Goal: Task Accomplishment & Management: Manage account settings

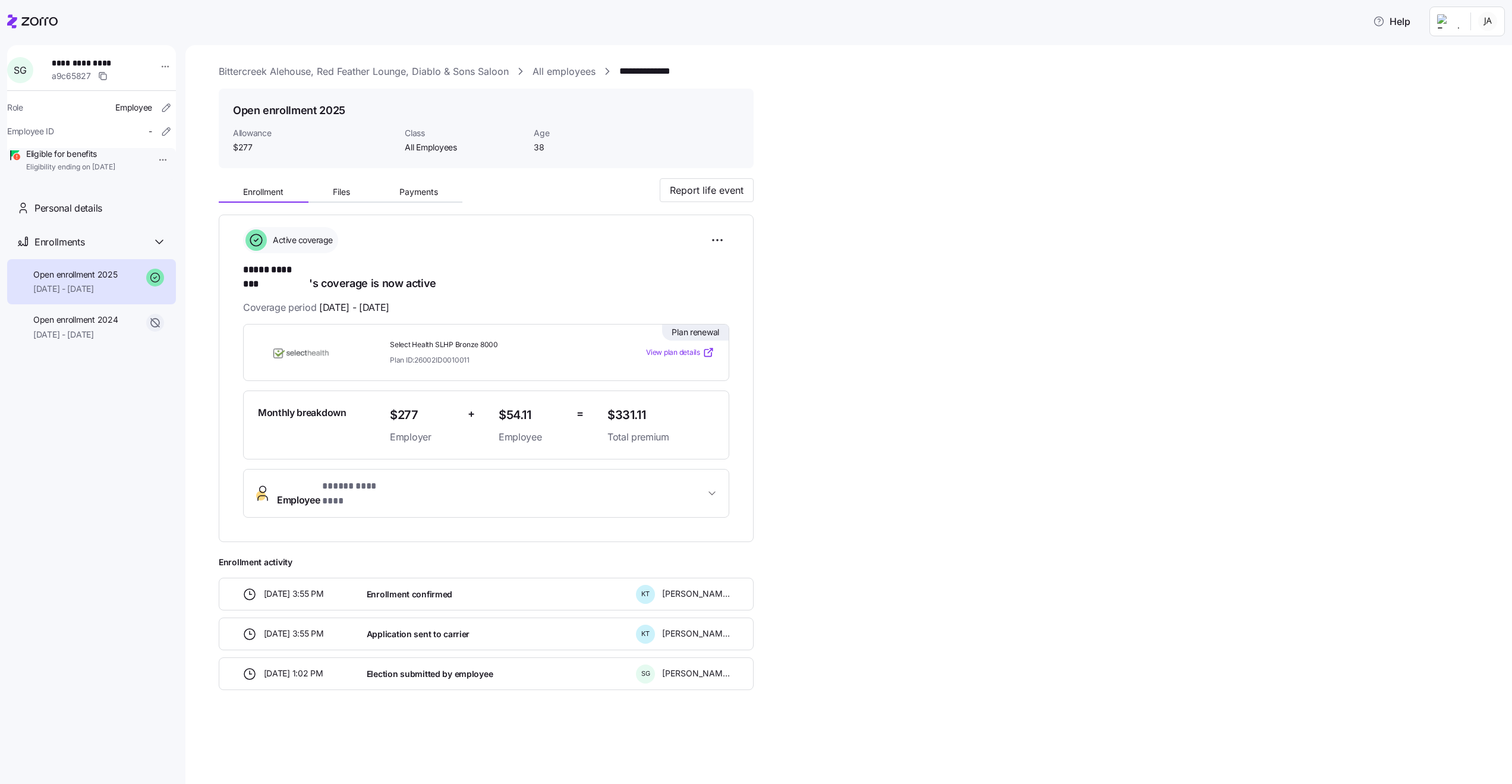
click at [565, 69] on link "All employees" at bounding box center [564, 72] width 63 height 15
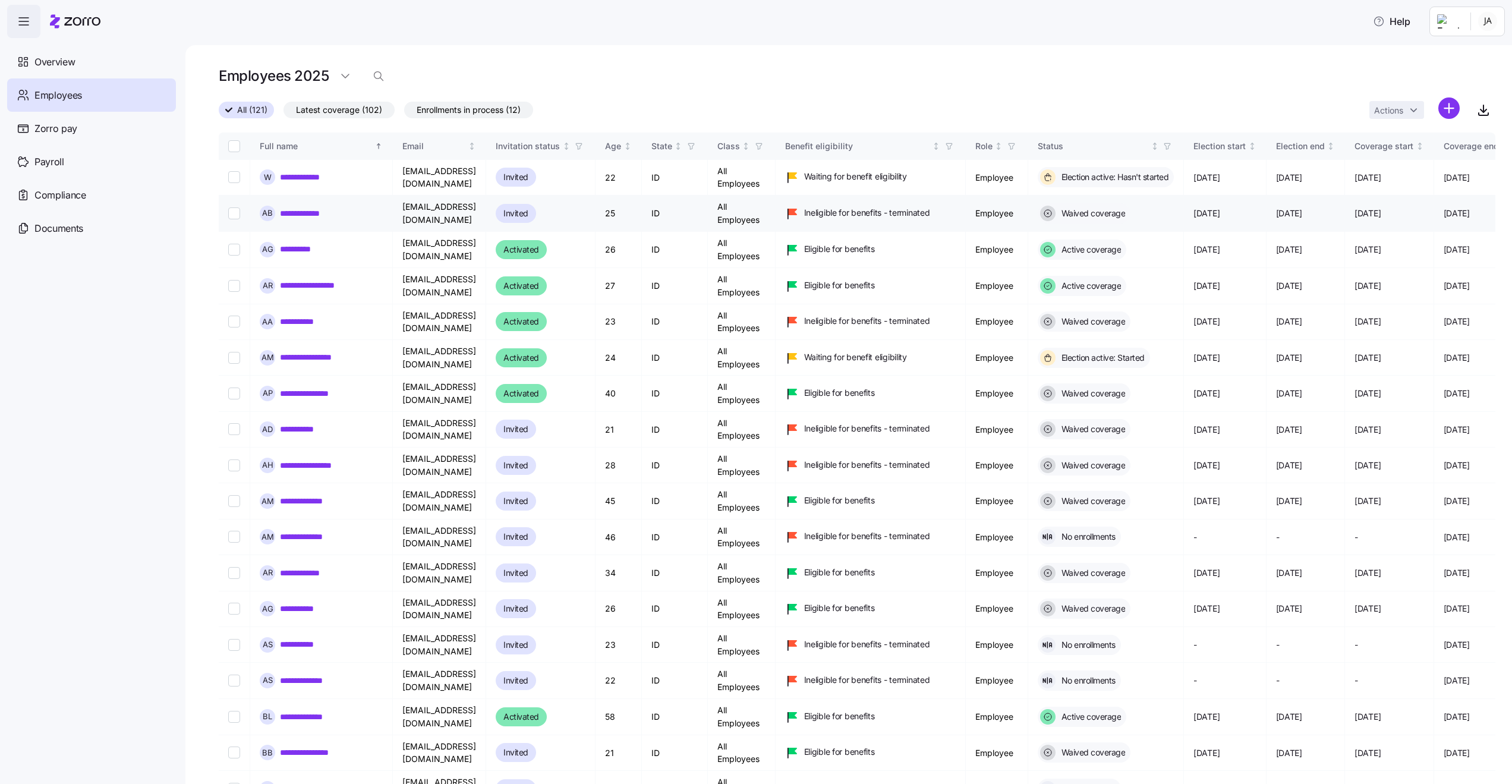
click at [536, 220] on div "Invited" at bounding box center [516, 213] width 40 height 19
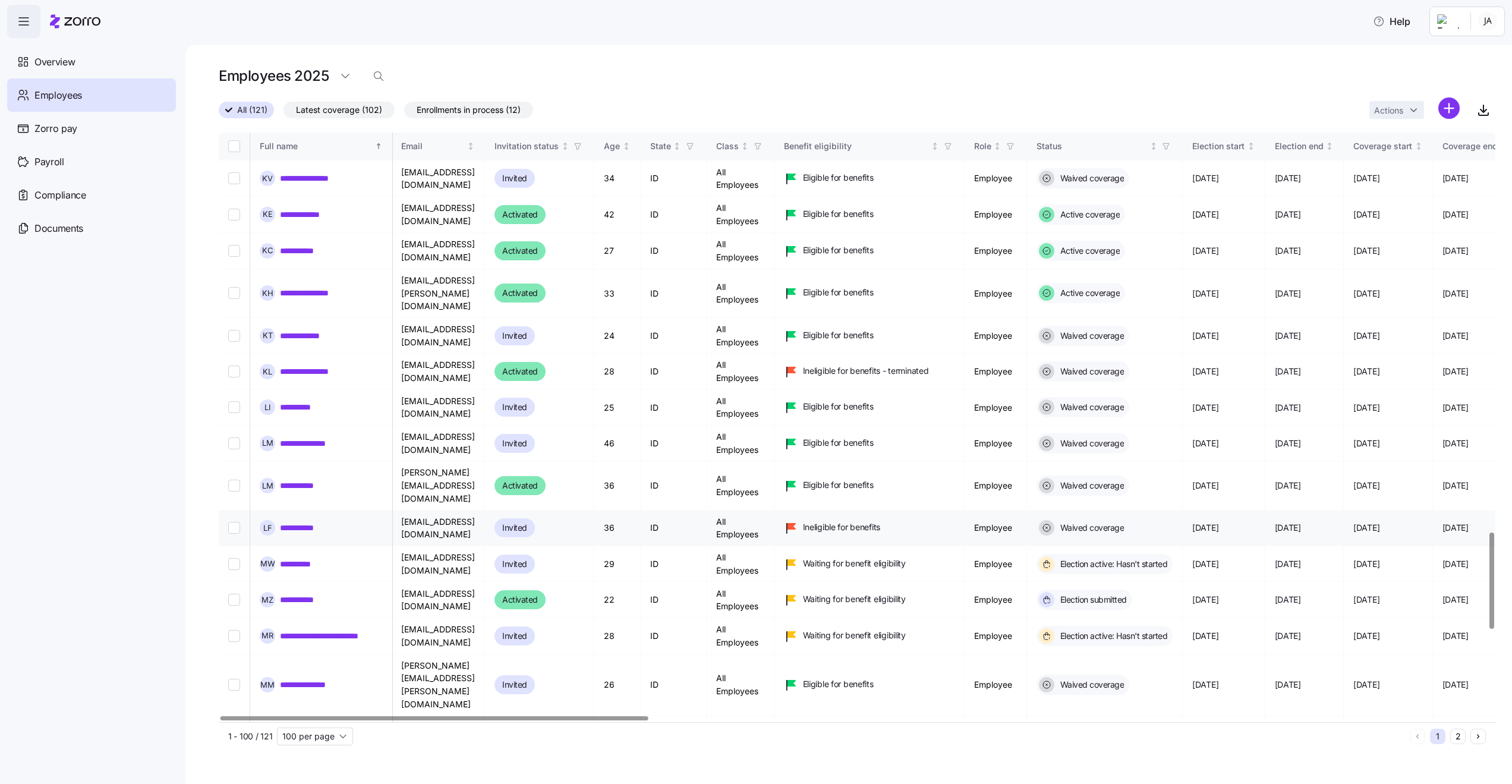
scroll to position [2447, 1]
click at [233, 439] on input "Select record 74" at bounding box center [234, 444] width 12 height 12
checkbox input "true"
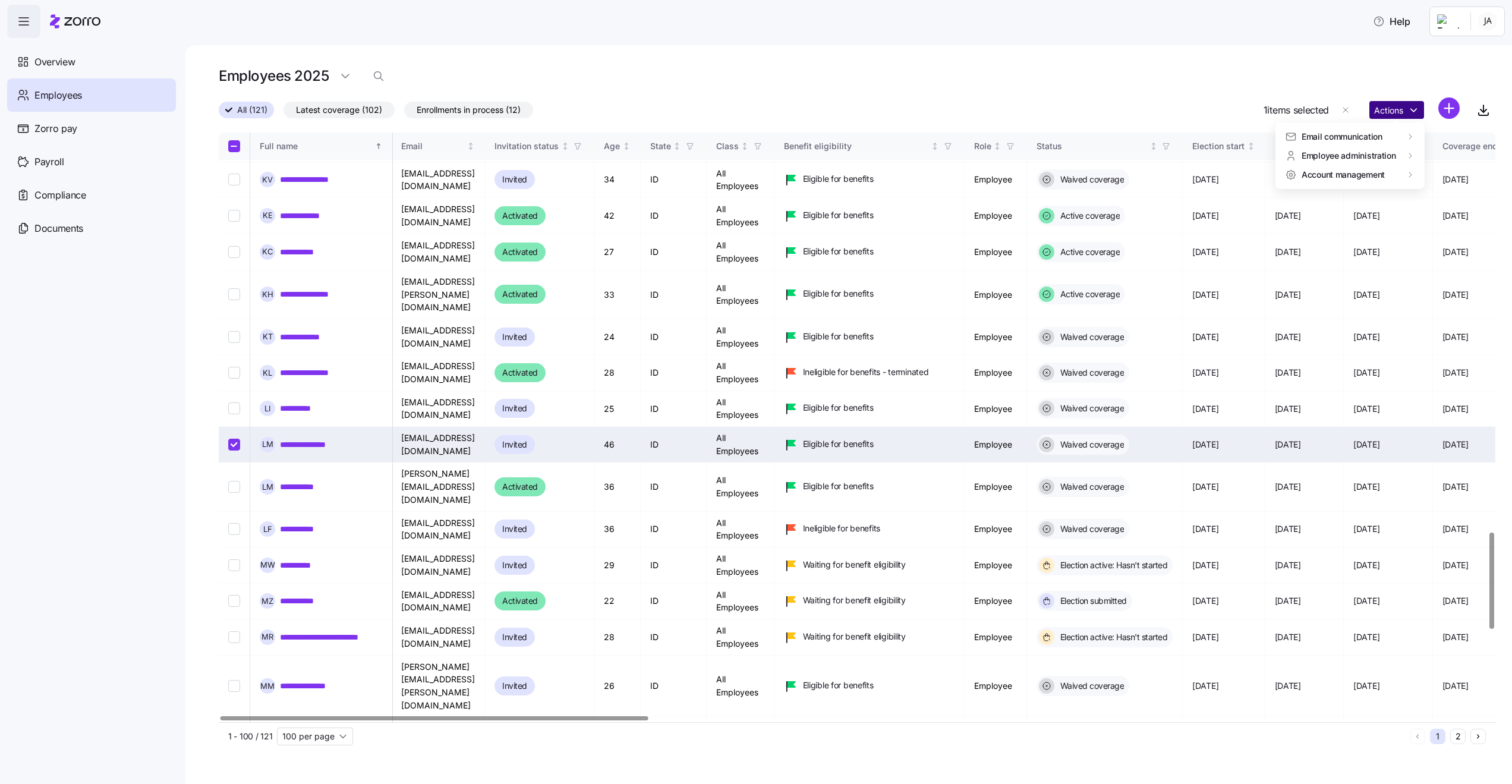
click at [1384, 112] on html "**********" at bounding box center [756, 388] width 1512 height 776
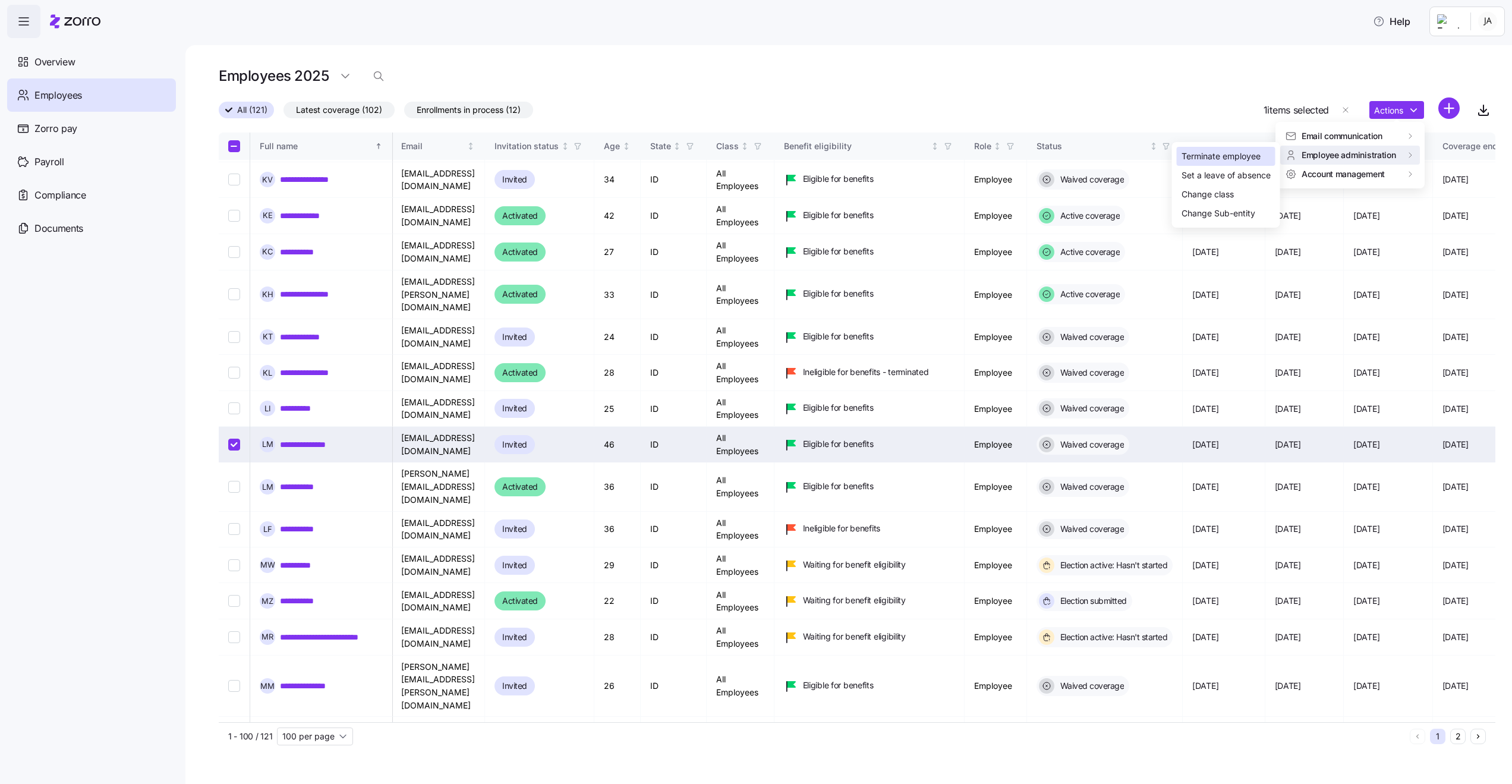
click at [1228, 155] on div "Terminate employee" at bounding box center [1221, 156] width 79 height 13
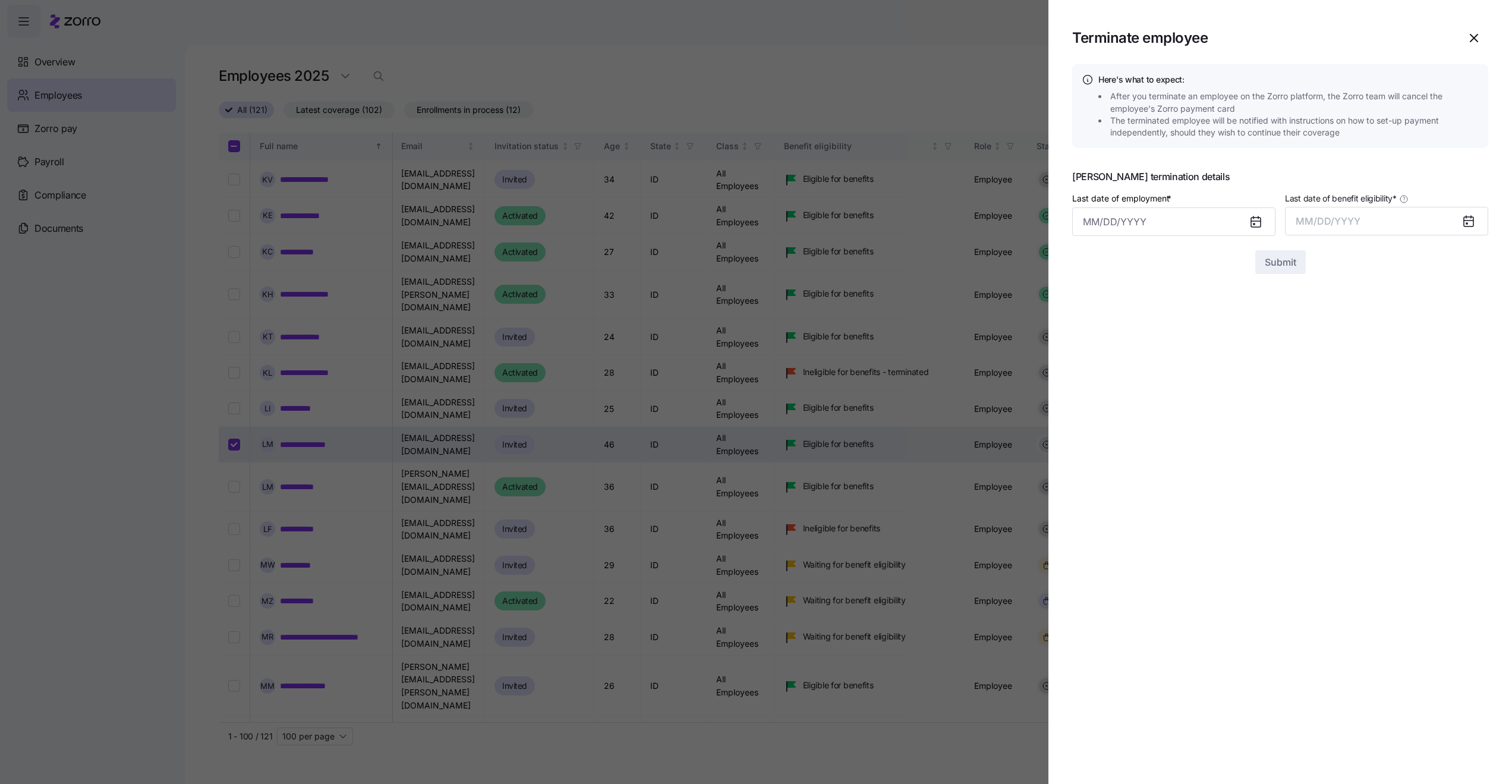
click at [1255, 221] on icon at bounding box center [1256, 221] width 9 height 0
click at [1210, 224] on input "Last date of employment *" at bounding box center [1174, 221] width 203 height 28
click at [1120, 318] on button "2" at bounding box center [1126, 318] width 28 height 28
type input "September 2, 2025"
click at [1427, 214] on button "MM/DD/YYYY" at bounding box center [1387, 221] width 203 height 28
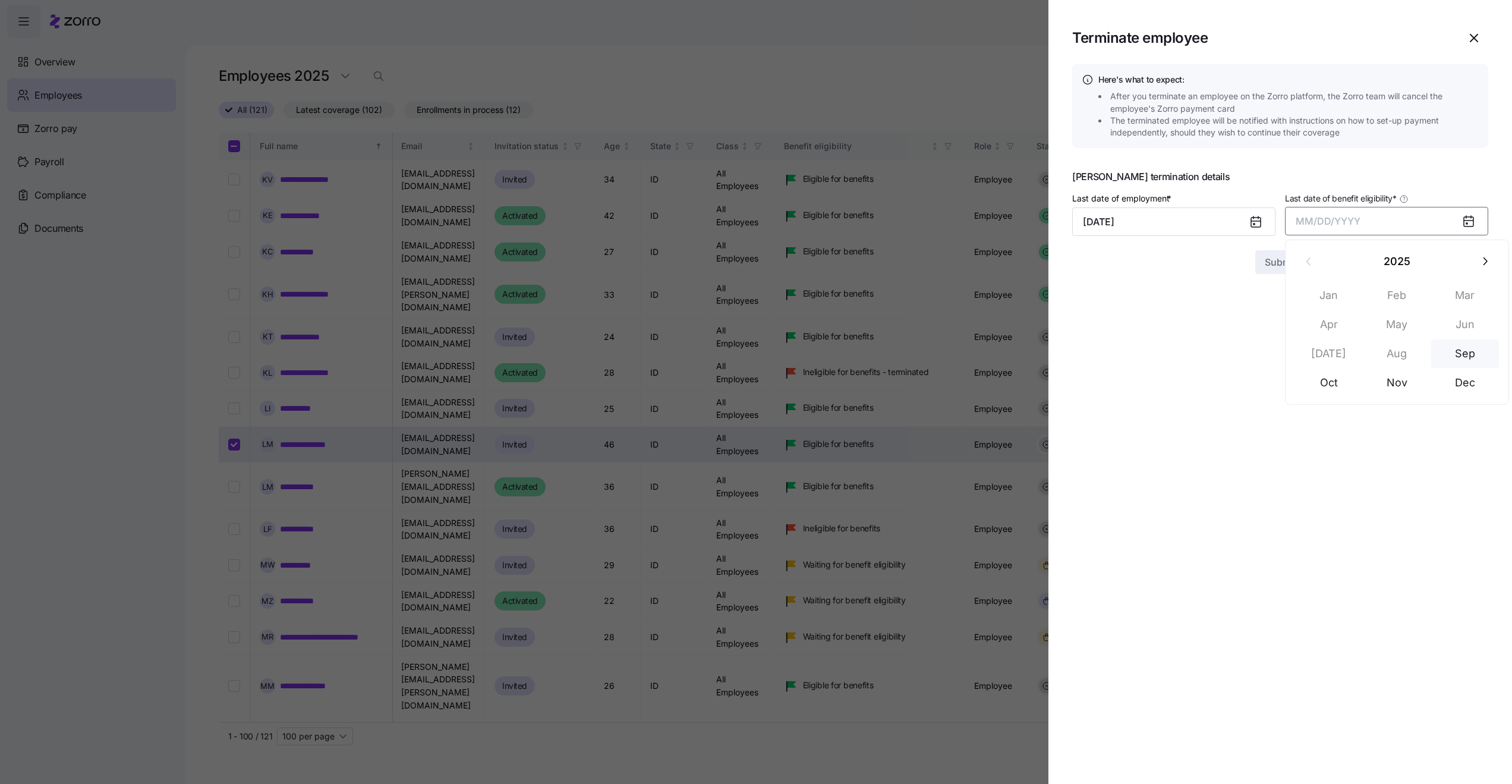
click at [1445, 357] on button "Sep" at bounding box center [1465, 353] width 68 height 28
click at [1280, 262] on span "Submit" at bounding box center [1281, 262] width 31 height 14
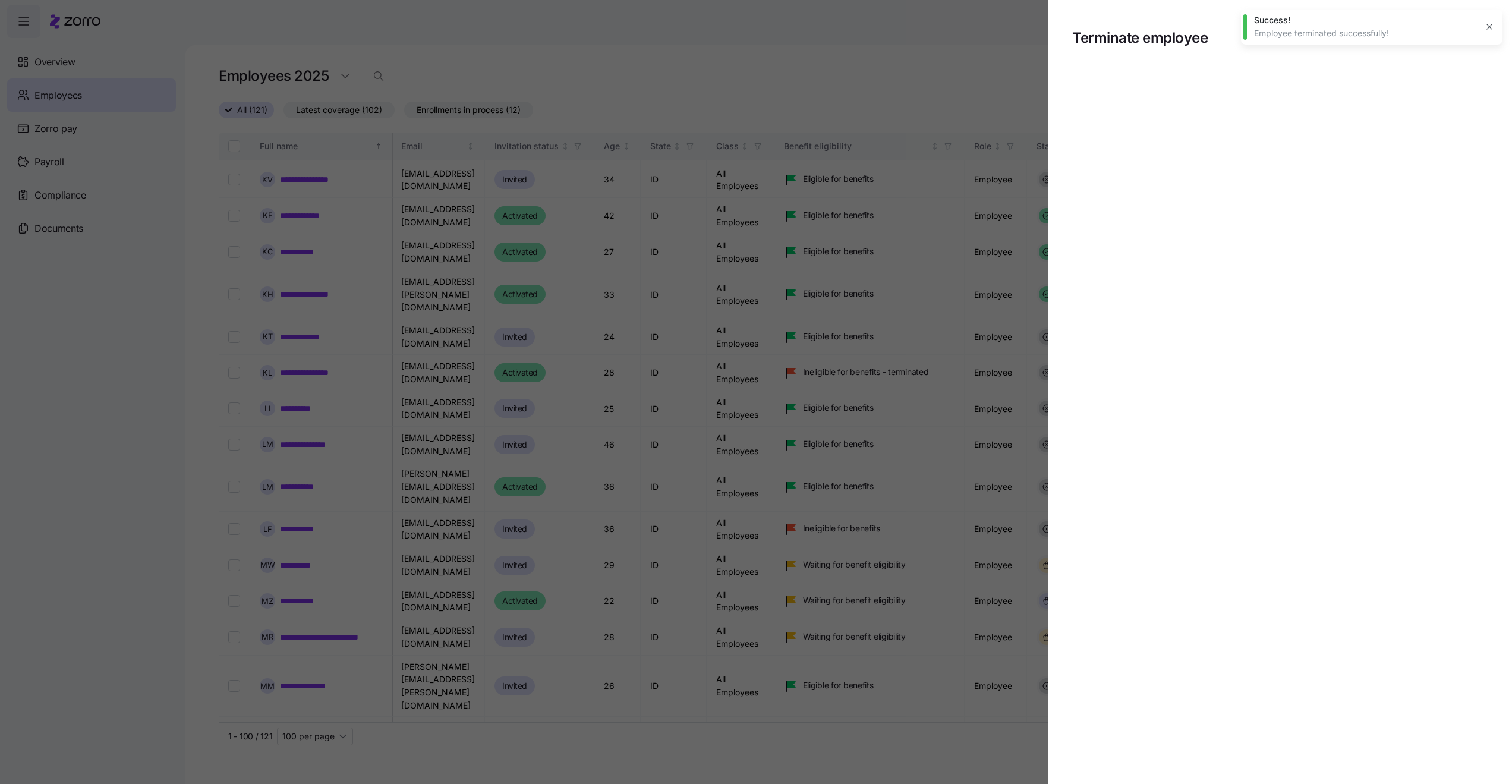
checkbox input "false"
